Goal: Check status: Check status

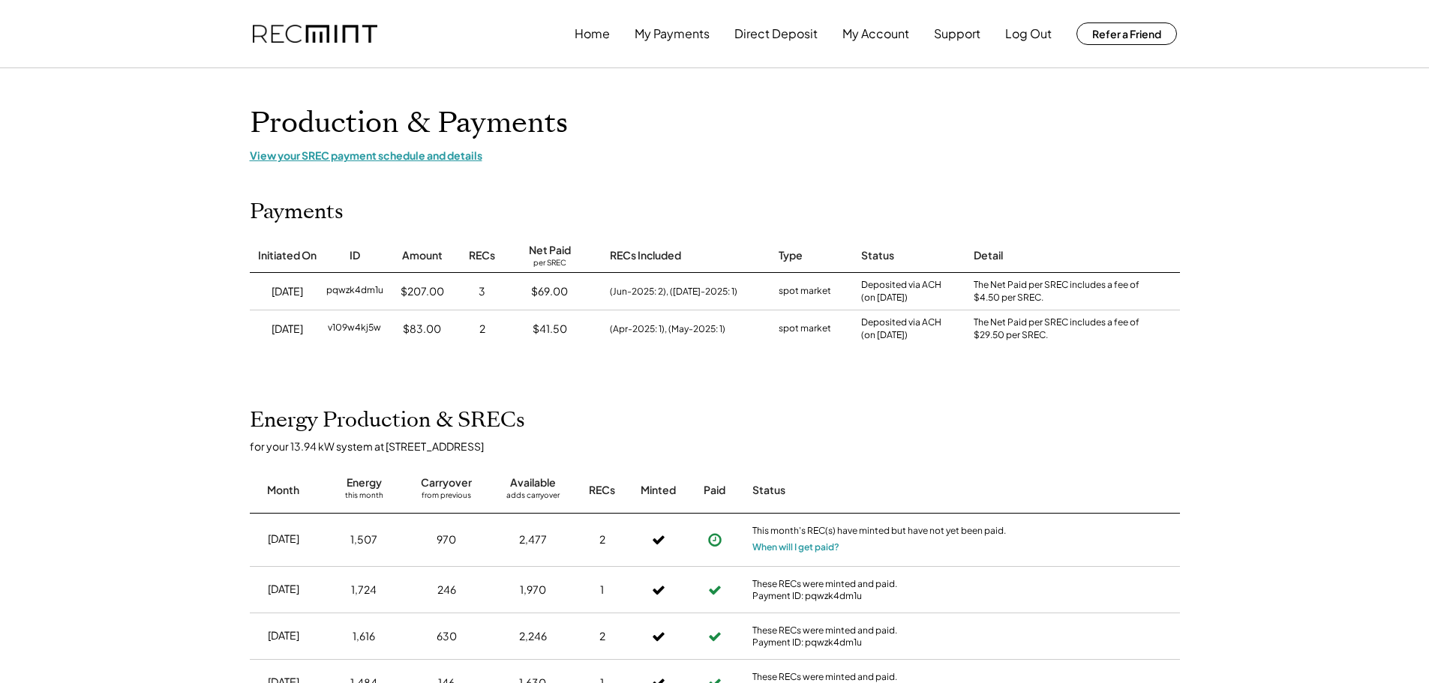
click at [398, 159] on div "View your SREC payment schedule and details" at bounding box center [715, 156] width 930 height 14
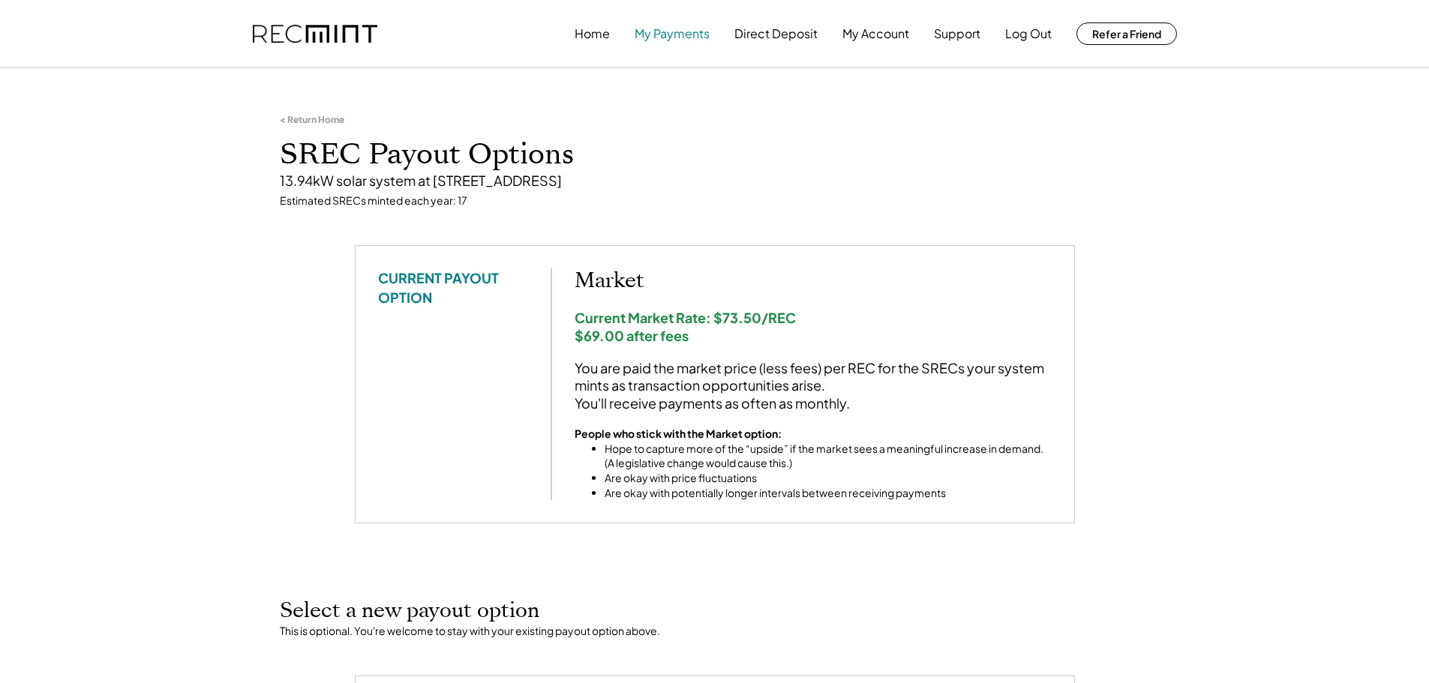
click at [686, 31] on button "My Payments" at bounding box center [672, 34] width 75 height 30
